Goal: Task Accomplishment & Management: Complete application form

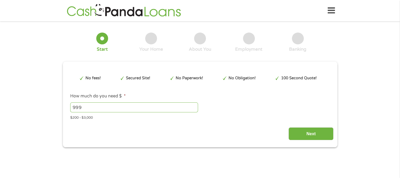
type input "999"
click at [194, 109] on input "999" at bounding box center [134, 108] width 128 height 10
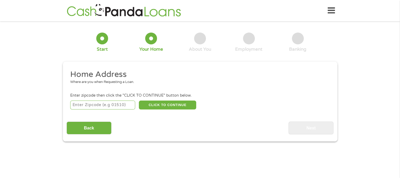
click at [110, 108] on input "number" at bounding box center [102, 105] width 65 height 9
type input "75050"
select select "[US_STATE]"
click at [167, 104] on button "CLICK TO CONTINUE" at bounding box center [167, 105] width 57 height 9
type input "75050"
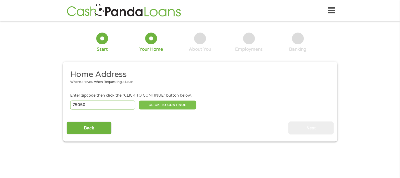
type input "[GEOGRAPHIC_DATA]"
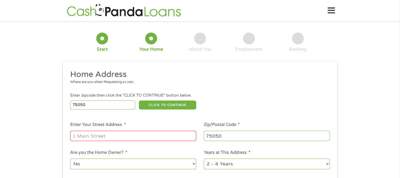
click at [125, 136] on input "Enter Your Street Address *" at bounding box center [133, 136] width 126 height 10
type input "[STREET_ADDRESS]"
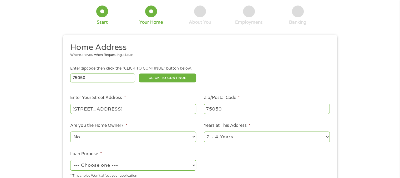
scroll to position [53, 0]
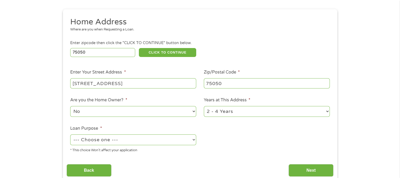
click at [105, 111] on select "No Yes" at bounding box center [133, 111] width 126 height 11
drag, startPoint x: 99, startPoint y: 113, endPoint x: 192, endPoint y: 113, distance: 92.1
click at [99, 113] on select "No Yes" at bounding box center [133, 111] width 126 height 11
drag, startPoint x: 212, startPoint y: 110, endPoint x: 221, endPoint y: 117, distance: 11.8
click at [212, 110] on select "1 Year or less 1 - 2 Years 2 - 4 Years Over 4 Years" at bounding box center [267, 111] width 126 height 11
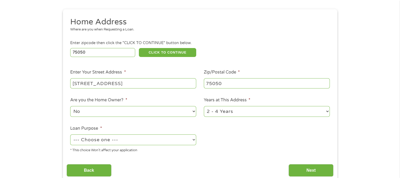
select select "24months"
click at [204, 107] on select "1 Year or less 1 - 2 Years 2 - 4 Years Over 4 Years" at bounding box center [267, 111] width 126 height 11
click at [98, 141] on select "--- Choose one --- Pay Bills Debt Consolidation Home Improvement Major Purchase…" at bounding box center [133, 140] width 126 height 11
select select "other"
click at [70, 135] on select "--- Choose one --- Pay Bills Debt Consolidation Home Improvement Major Purchase…" at bounding box center [133, 140] width 126 height 11
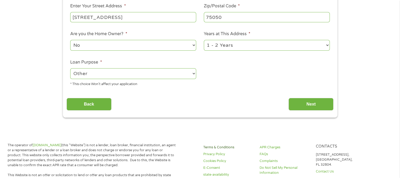
scroll to position [132, 0]
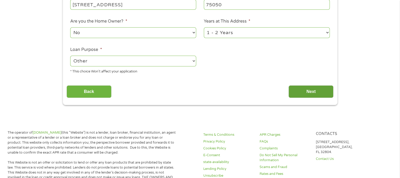
click at [315, 96] on input "Next" at bounding box center [311, 91] width 45 height 13
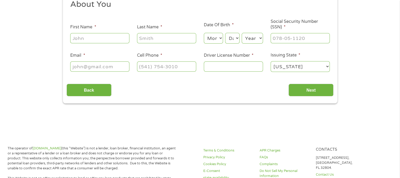
scroll to position [0, 0]
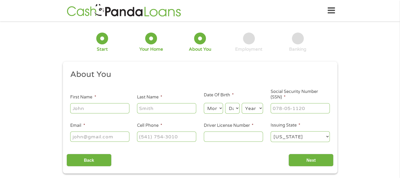
drag, startPoint x: 96, startPoint y: 108, endPoint x: 99, endPoint y: 109, distance: 4.1
click at [96, 108] on input "First Name *" at bounding box center [99, 108] width 59 height 10
type input "[PERSON_NAME]"
type input "[EMAIL_ADDRESS][DOMAIN_NAME]"
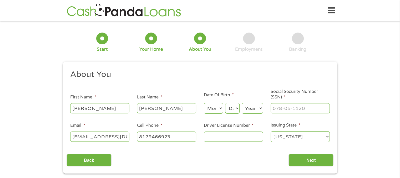
type input "[PHONE_NUMBER]"
click at [211, 109] on select "Month 1 2 3 4 5 6 7 8 9 10 11 12" at bounding box center [213, 108] width 19 height 11
select select "7"
click at [204, 103] on select "Month 1 2 3 4 5 6 7 8 9 10 11 12" at bounding box center [213, 108] width 19 height 11
click at [232, 109] on select "Day 1 2 3 4 5 6 7 8 9 10 11 12 13 14 15 16 17 18 19 20 21 22 23 24 25 26 27 28 …" at bounding box center [232, 108] width 14 height 11
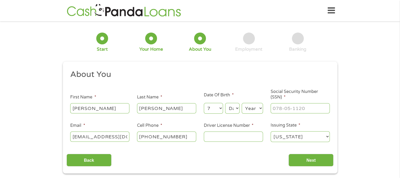
select select "29"
click at [225, 103] on select "Day 1 2 3 4 5 6 7 8 9 10 11 12 13 14 15 16 17 18 19 20 21 22 23 24 25 26 27 28 …" at bounding box center [232, 108] width 14 height 11
click at [250, 107] on select "Year [DATE] 2006 2005 2004 2003 2002 2001 2000 1999 1998 1997 1996 1995 1994 19…" at bounding box center [252, 108] width 21 height 11
select select "1990"
click at [280, 112] on input "___-__-____" at bounding box center [300, 108] width 59 height 10
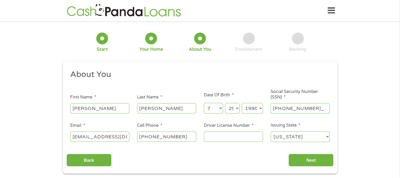
type input "636-18-0264"
click at [248, 139] on input "Driver License Number *" at bounding box center [233, 137] width 59 height 10
type input "25618848"
click at [301, 160] on input "Next" at bounding box center [311, 160] width 45 height 13
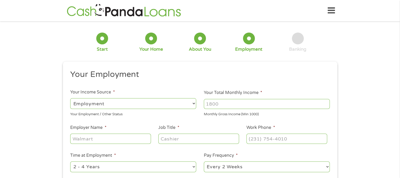
scroll to position [2, 2]
click at [253, 104] on input "Your Total Monthly Income *" at bounding box center [267, 104] width 126 height 10
type input "3000"
click at [120, 138] on input "Employer Name *" at bounding box center [110, 139] width 81 height 10
type input "Gainwell Technologies [MEDICAL_DATA]"
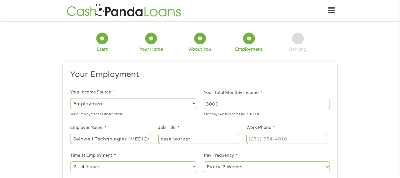
type input "case worker"
type input "(___) ___-____"
click at [110, 163] on select "--- Choose one --- 1 Year or less 1 - 2 Years 2 - 4 Years Over 4 Years" at bounding box center [133, 167] width 126 height 11
select select "60months"
click at [70, 162] on select "--- Choose one --- 1 Year or less 1 - 2 Years 2 - 4 Years Over 4 Years" at bounding box center [133, 167] width 126 height 11
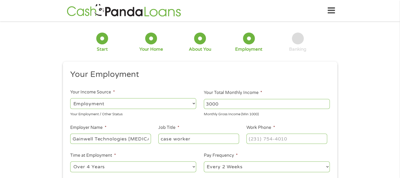
scroll to position [79, 0]
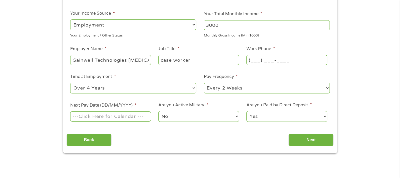
click at [268, 60] on input "(___) ___-____" at bounding box center [286, 60] width 81 height 10
type input "[PHONE_NUMBER]"
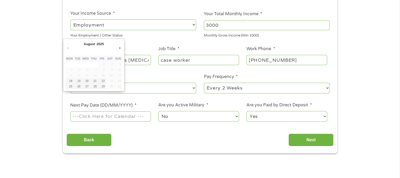
click at [101, 119] on input "Next Pay Date (DD/MM/YYYY) *" at bounding box center [110, 117] width 81 height 10
type input "[DATE]"
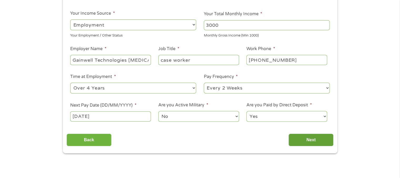
click at [301, 144] on input "Next" at bounding box center [311, 140] width 45 height 13
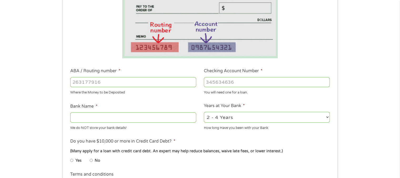
scroll to position [105, 0]
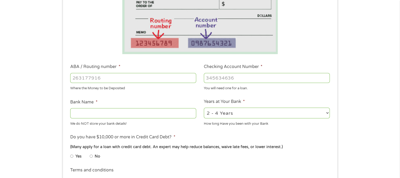
click at [98, 80] on input "ABA / Routing number *" at bounding box center [133, 78] width 126 height 10
type input "111000614"
type input "JPMORGAN CHASE BANK NA"
type input "637397970"
click at [223, 120] on div "How long Have you been with your Bank" at bounding box center [267, 122] width 126 height 7
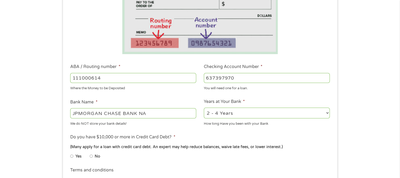
click at [223, 114] on select "2 - 4 Years 6 - 12 Months 1 - 2 Years Over 4 Years" at bounding box center [267, 113] width 126 height 11
select select "24months"
click at [204, 108] on select "2 - 4 Years 6 - 12 Months 1 - 2 Years Over 4 Years" at bounding box center [267, 113] width 126 height 11
click at [94, 156] on li "No" at bounding box center [99, 157] width 19 height 10
click at [92, 156] on input "No" at bounding box center [91, 156] width 3 height 8
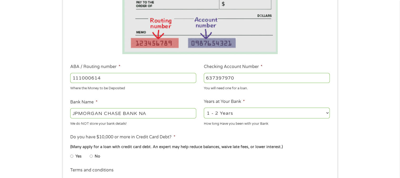
radio input "true"
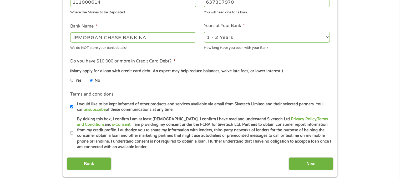
scroll to position [184, 0]
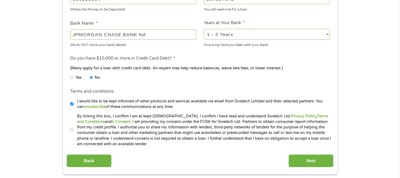
drag, startPoint x: 75, startPoint y: 128, endPoint x: 94, endPoint y: 139, distance: 22.1
click at [75, 129] on label "By ticking this box, I confirm I am at least [DEMOGRAPHIC_DATA]. I confirm I ha…" at bounding box center [202, 131] width 258 height 34
click at [73, 129] on input "By ticking this box, I confirm I am at least [DEMOGRAPHIC_DATA]. I confirm I ha…" at bounding box center [71, 130] width 3 height 8
checkbox input "true"
click at [299, 163] on input "Next" at bounding box center [311, 161] width 45 height 13
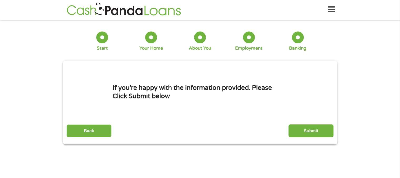
scroll to position [0, 0]
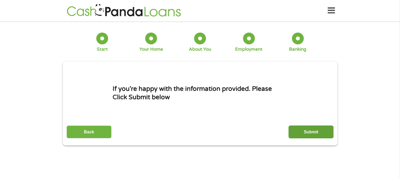
click at [318, 130] on input "Submit" at bounding box center [311, 132] width 45 height 13
